Goal: Information Seeking & Learning: Learn about a topic

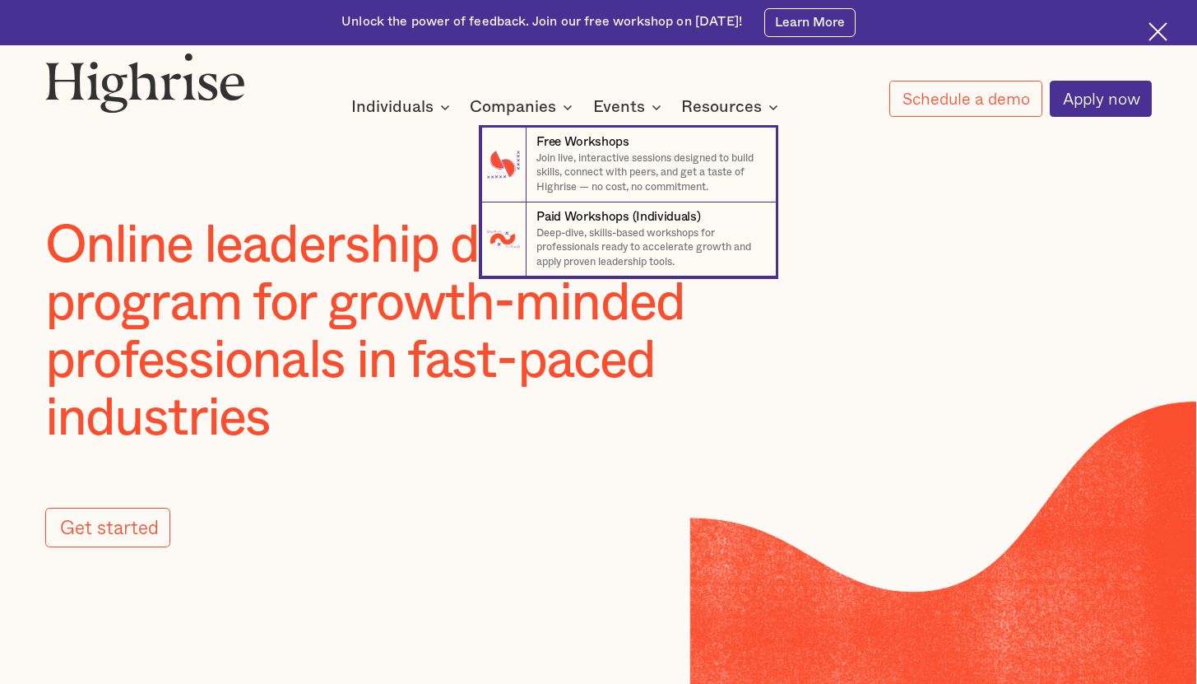
click at [415, 116] on nav "7 Free Workshops Join live, interactive sessions designed to build skills, conn…" at bounding box center [598, 186] width 987 height 179
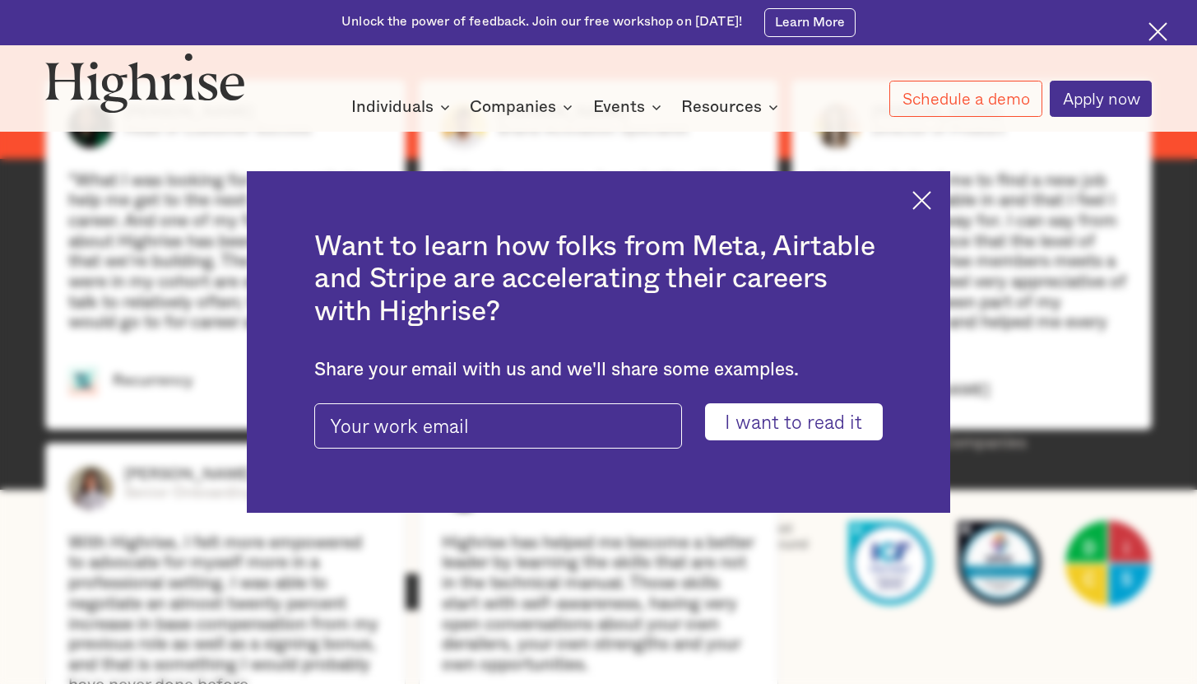
scroll to position [3175, 0]
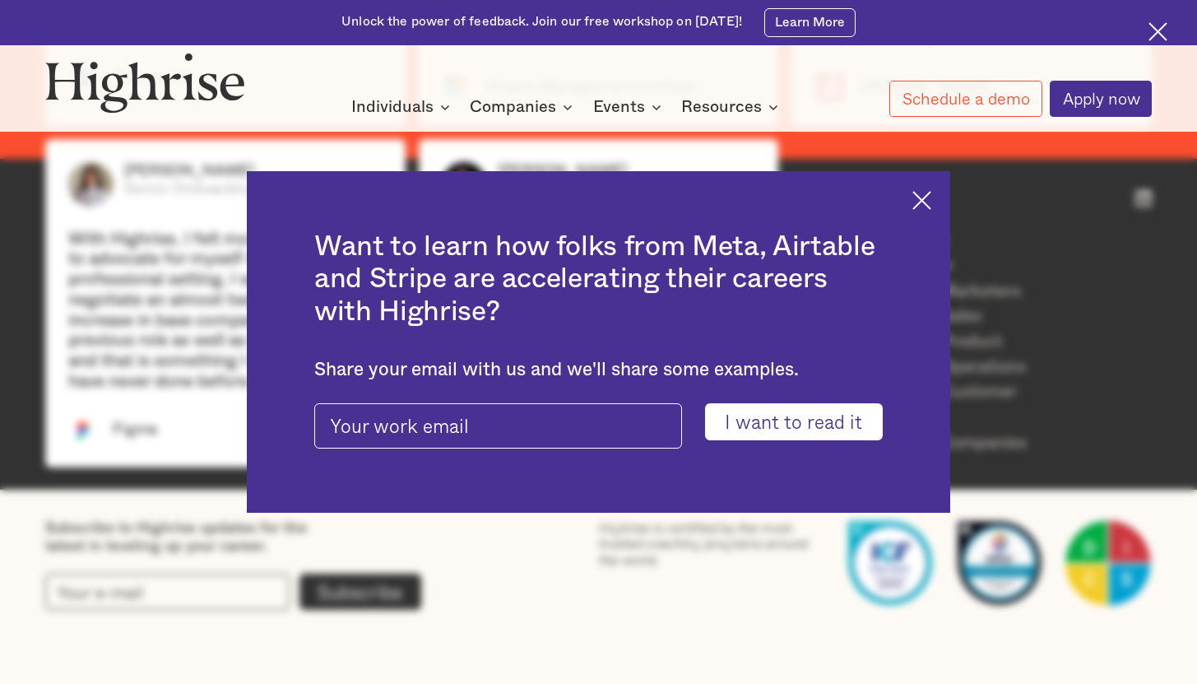
click at [931, 199] on img at bounding box center [921, 200] width 19 height 19
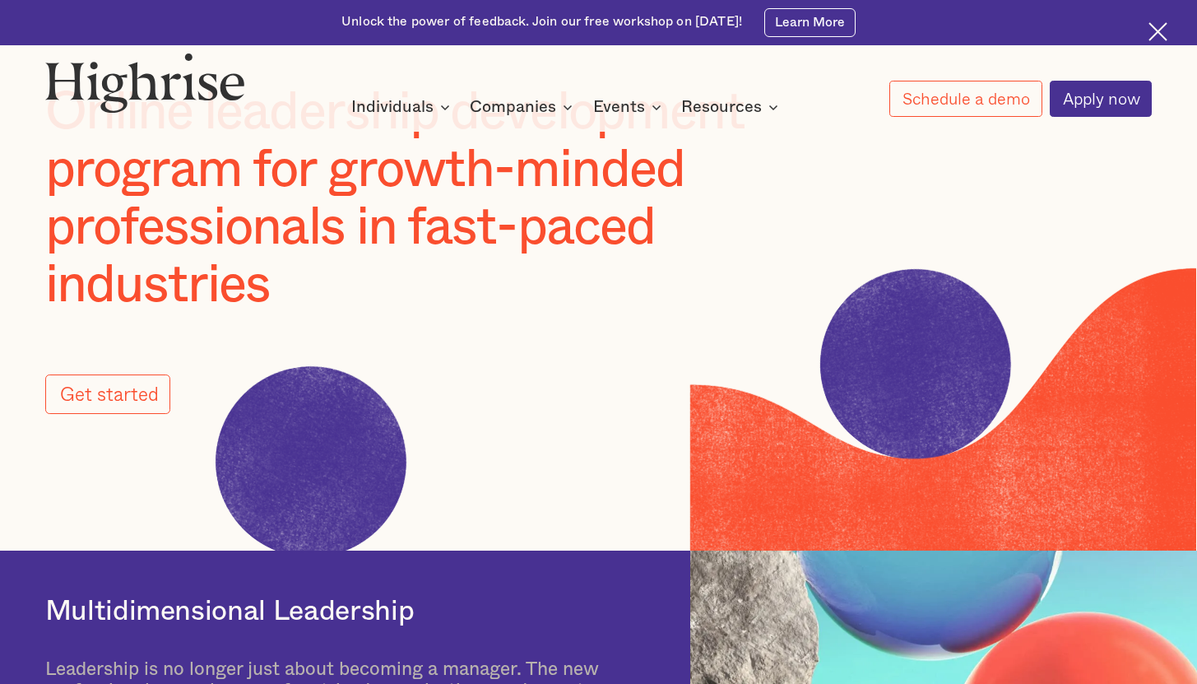
scroll to position [0, 0]
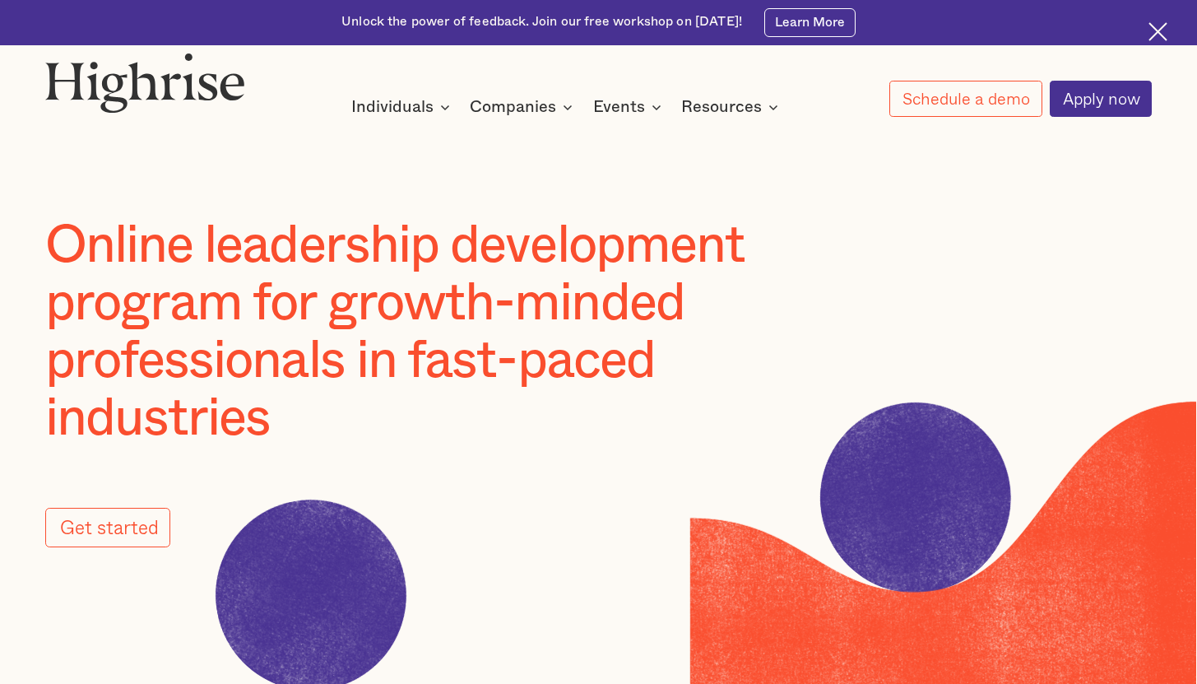
click at [1166, 27] on img at bounding box center [1158, 31] width 19 height 19
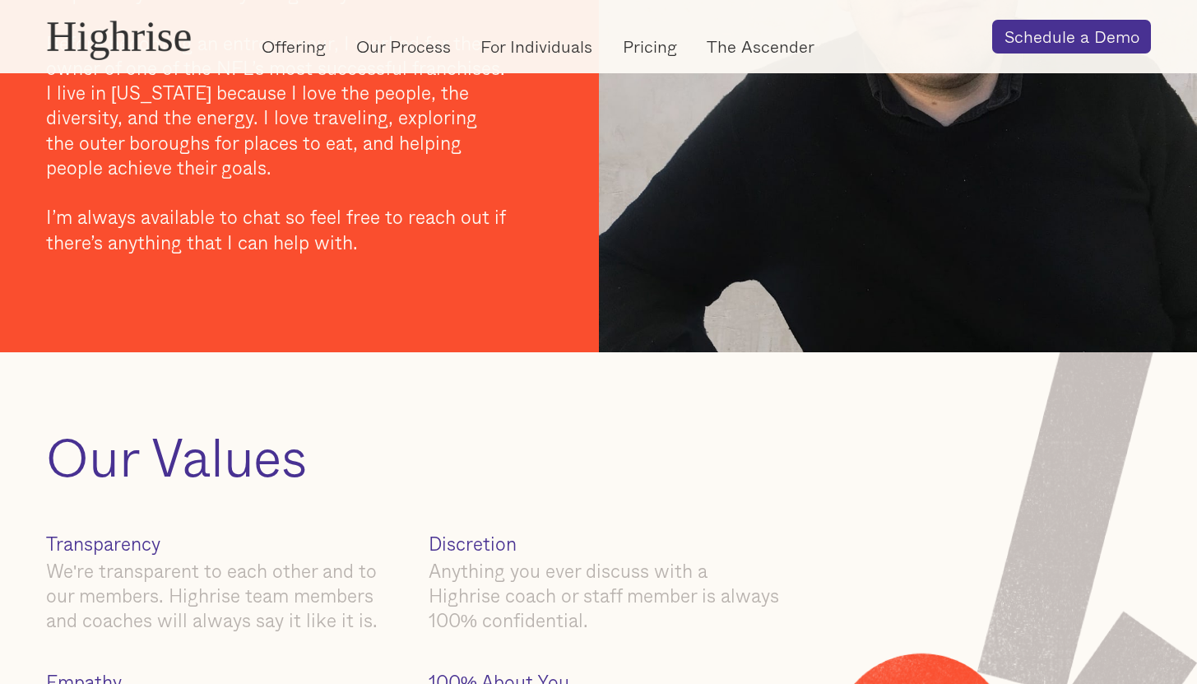
scroll to position [1818, 0]
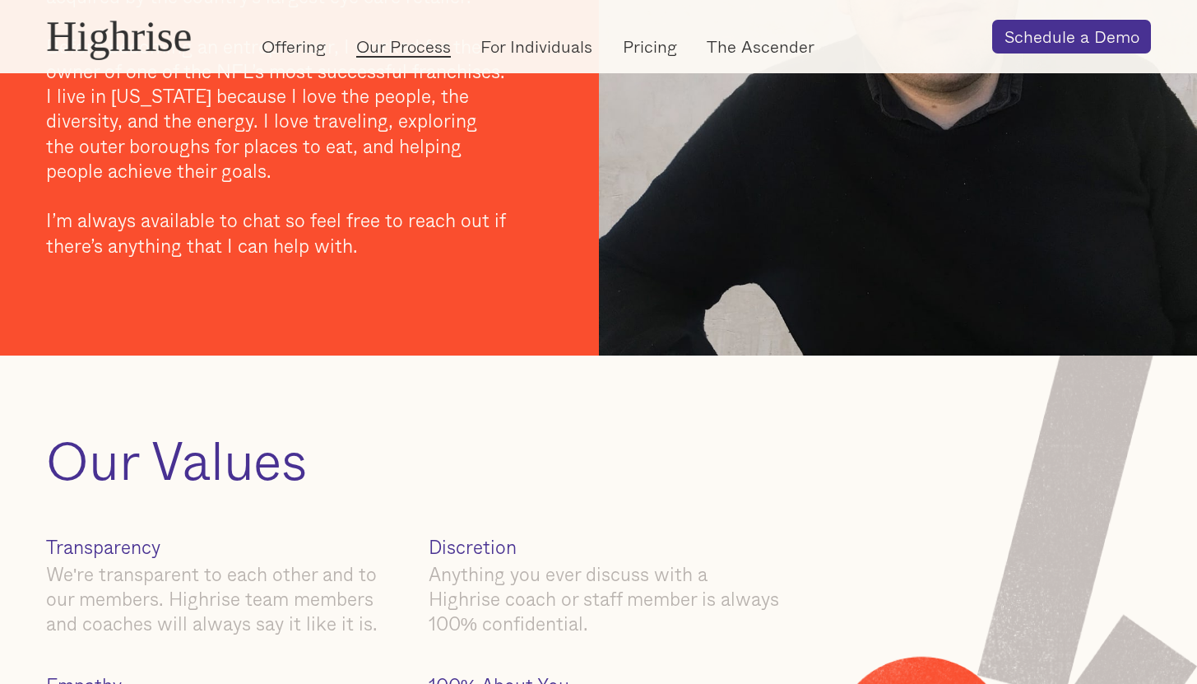
click at [418, 49] on link "Our Process" at bounding box center [403, 47] width 95 height 24
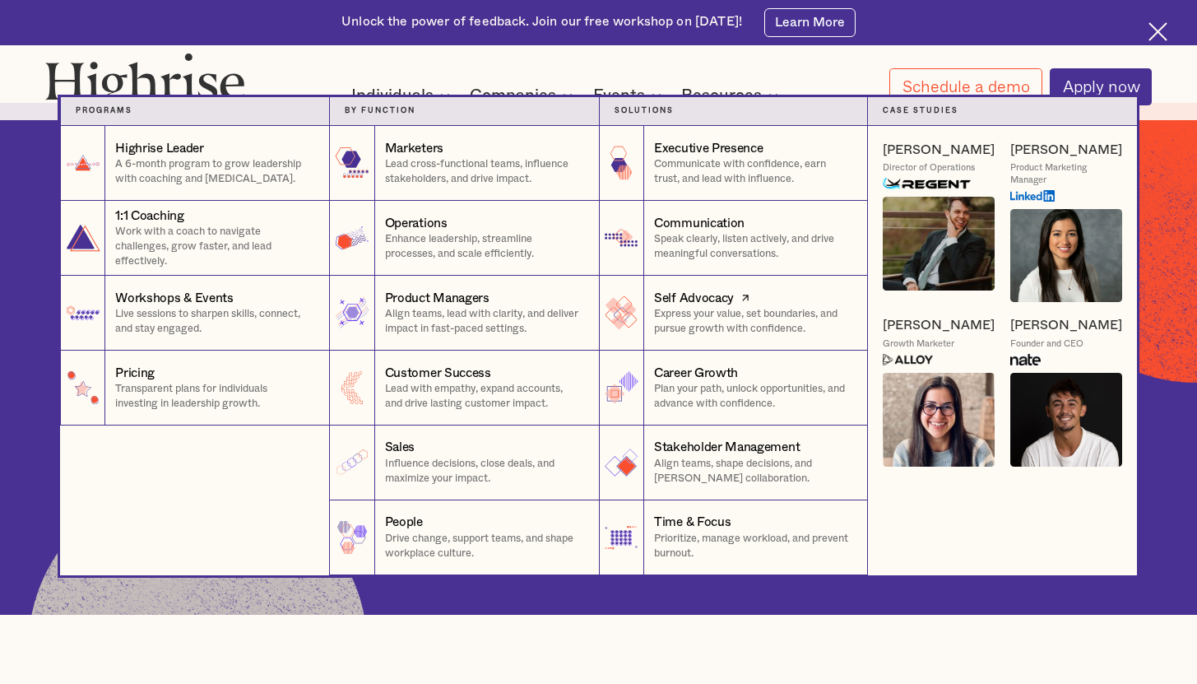
scroll to position [7, 0]
